Goal: Check status: Check status

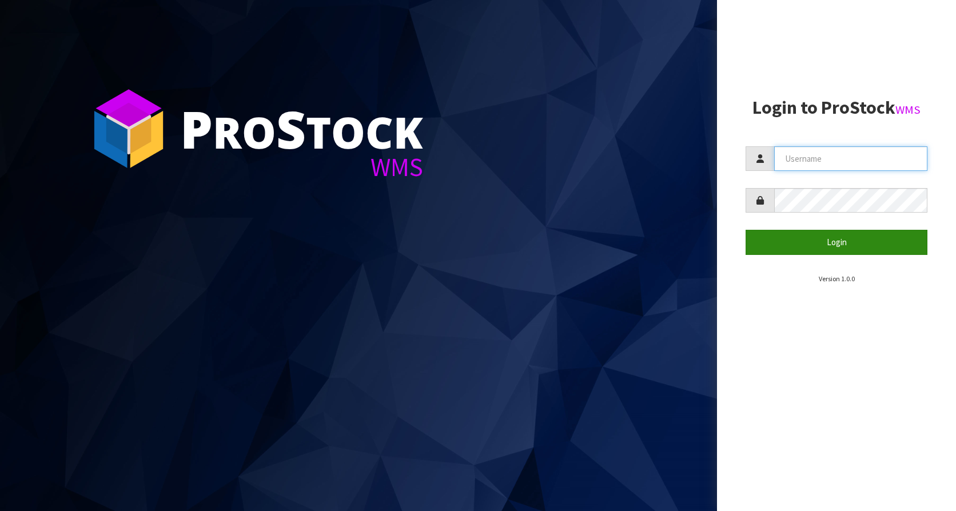
type input "KitchenAid"
click at [813, 236] on button "Login" at bounding box center [837, 242] width 182 height 25
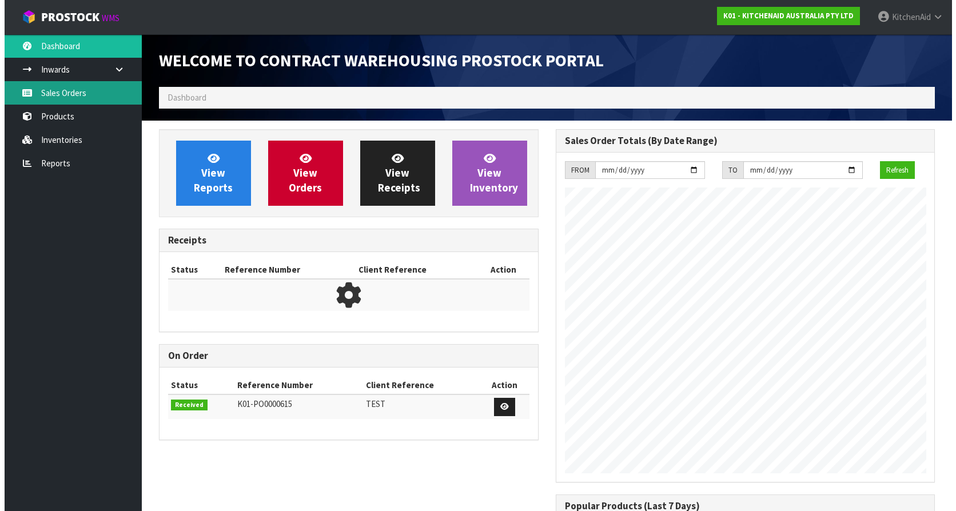
scroll to position [634, 396]
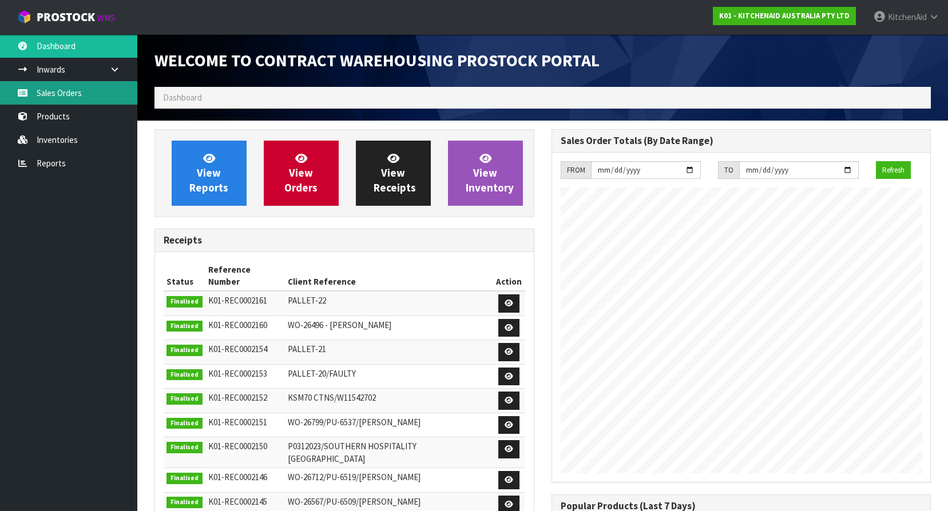
click at [59, 99] on link "Sales Orders" at bounding box center [68, 92] width 137 height 23
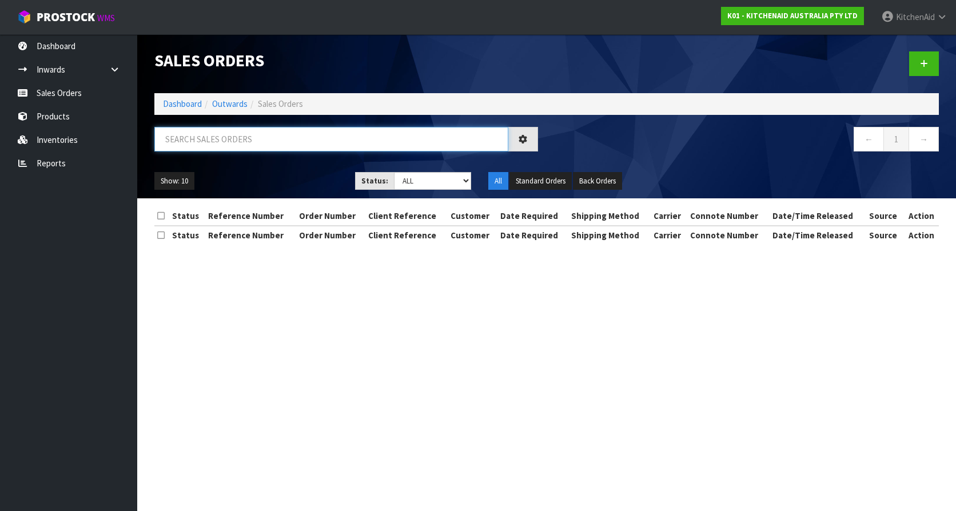
click at [317, 140] on input "text" at bounding box center [331, 139] width 354 height 25
paste input "KAAA-29155"
type input "KAAA-29155"
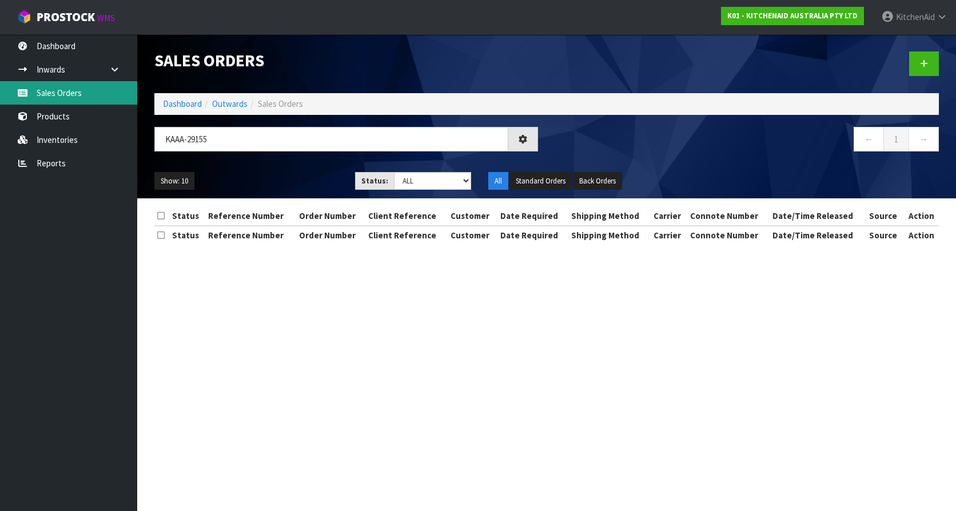
click at [53, 93] on link "Sales Orders" at bounding box center [68, 92] width 137 height 23
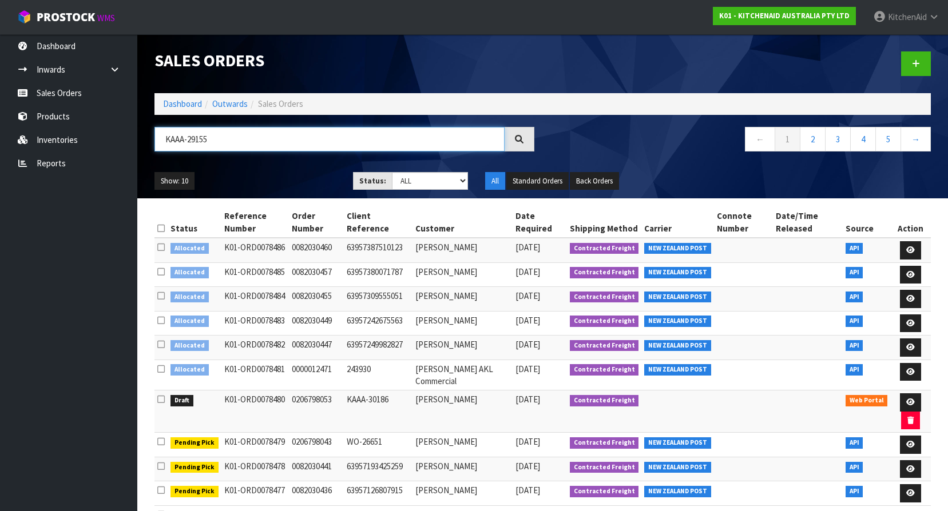
click at [225, 138] on input "KAAA-29155" at bounding box center [329, 139] width 350 height 25
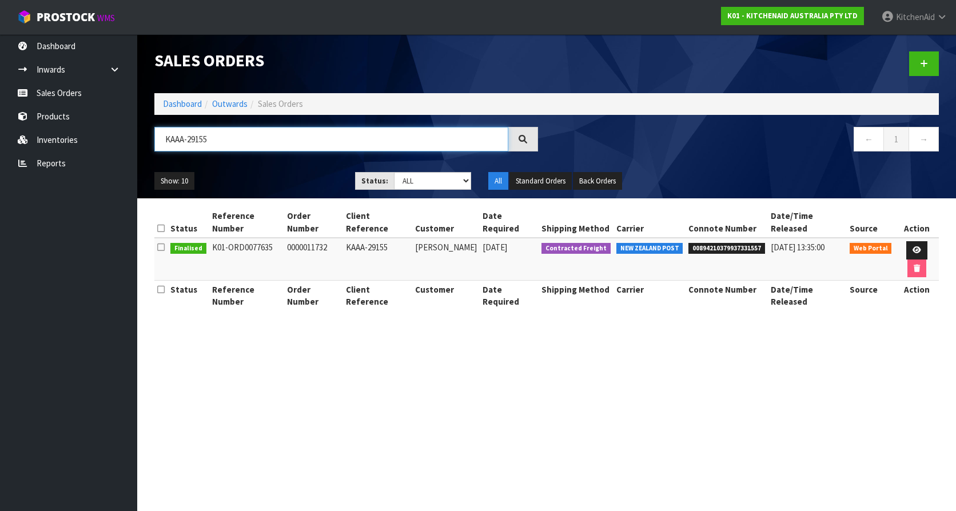
drag, startPoint x: 231, startPoint y: 140, endPoint x: 151, endPoint y: 140, distance: 79.5
click at [151, 140] on div "KAAA-29155" at bounding box center [346, 143] width 401 height 33
click at [870, 243] on span "Web Portal" at bounding box center [871, 248] width 42 height 11
drag, startPoint x: 870, startPoint y: 236, endPoint x: 847, endPoint y: 236, distance: 22.9
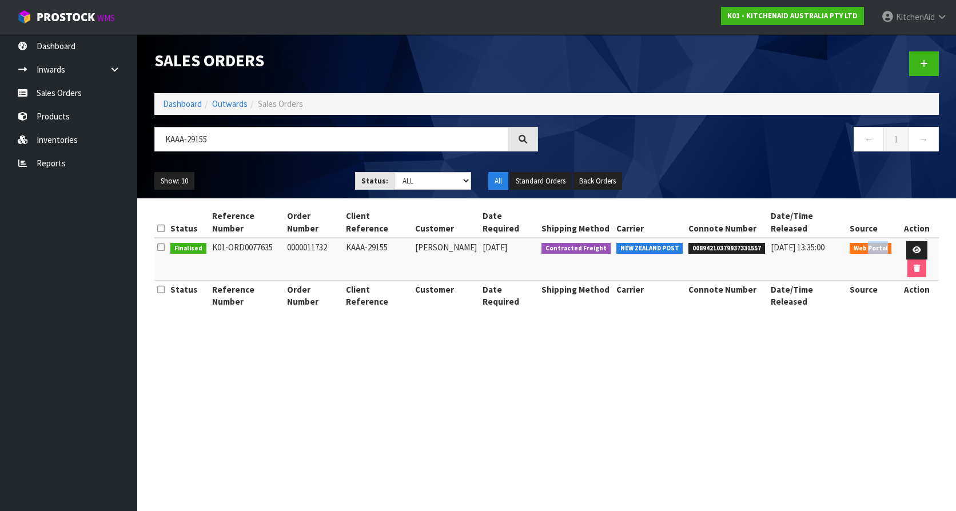
click at [847, 238] on td "Web Portal" at bounding box center [871, 259] width 48 height 43
click at [701, 243] on span "00894210379937331557" at bounding box center [727, 248] width 77 height 11
copy span "00894210379937331557"
